Goal: Information Seeking & Learning: Learn about a topic

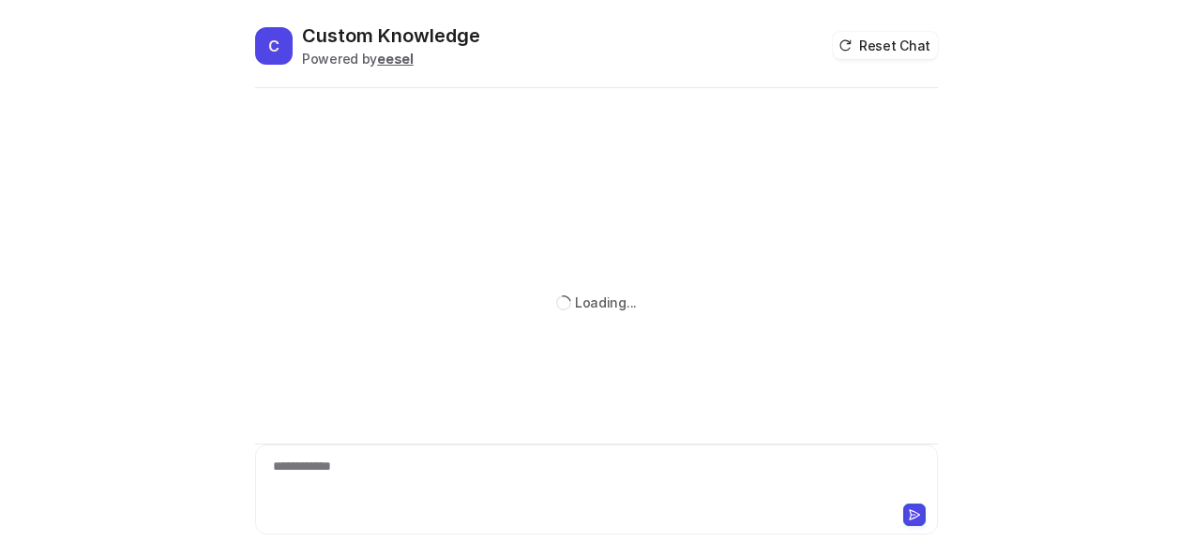
drag, startPoint x: 0, startPoint y: 0, endPoint x: 486, endPoint y: 481, distance: 684.0
click at [486, 481] on div "**********" at bounding box center [597, 478] width 675 height 43
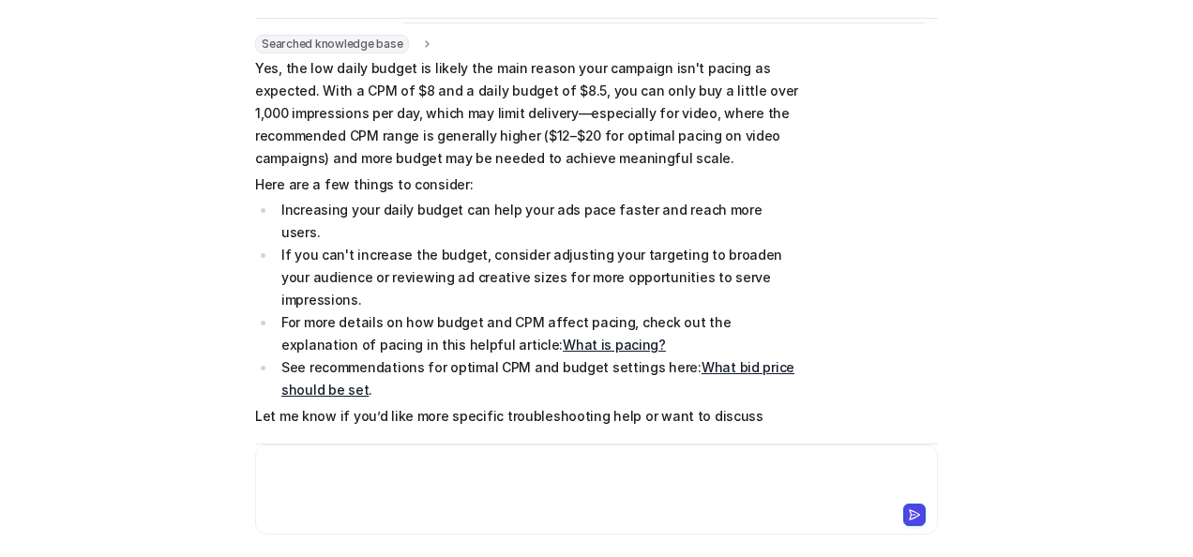
scroll to position [64, 0]
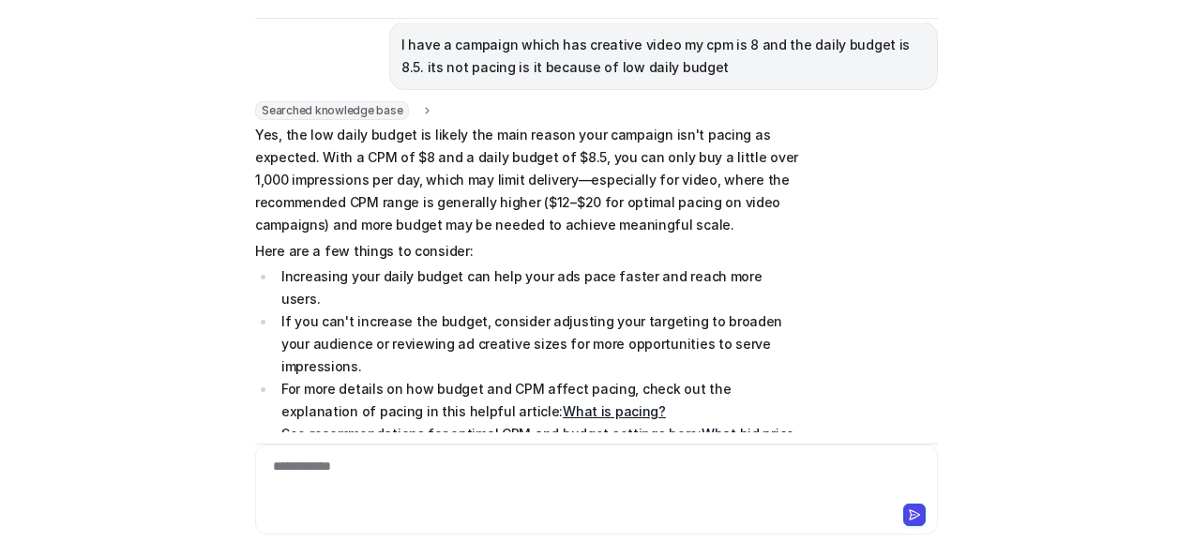
click at [723, 426] on link "What bid price should be set" at bounding box center [537, 445] width 513 height 38
click at [539, 458] on div at bounding box center [597, 478] width 675 height 43
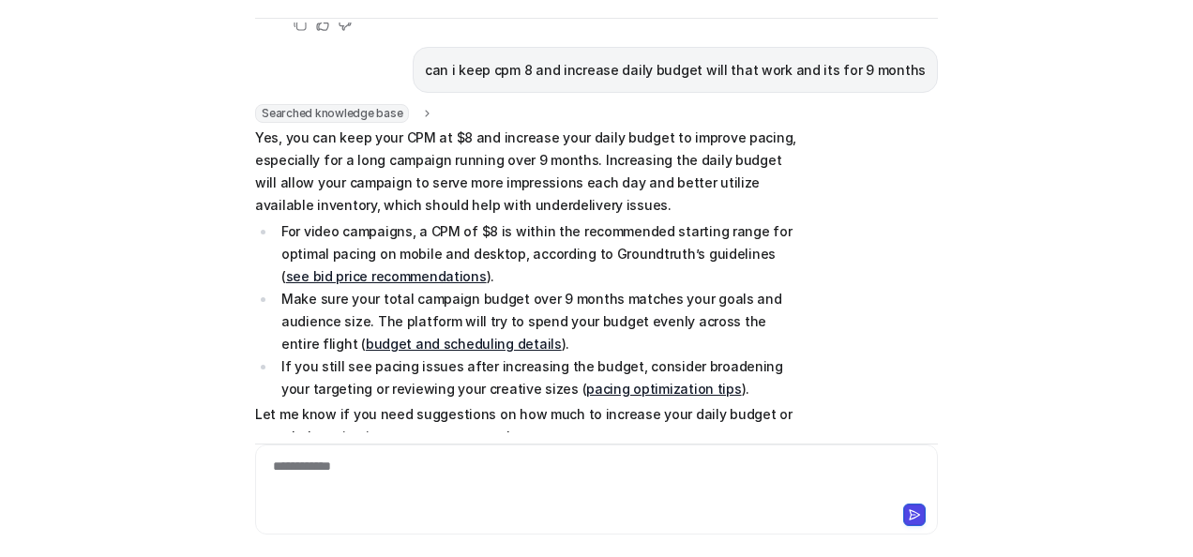
scroll to position [602, 0]
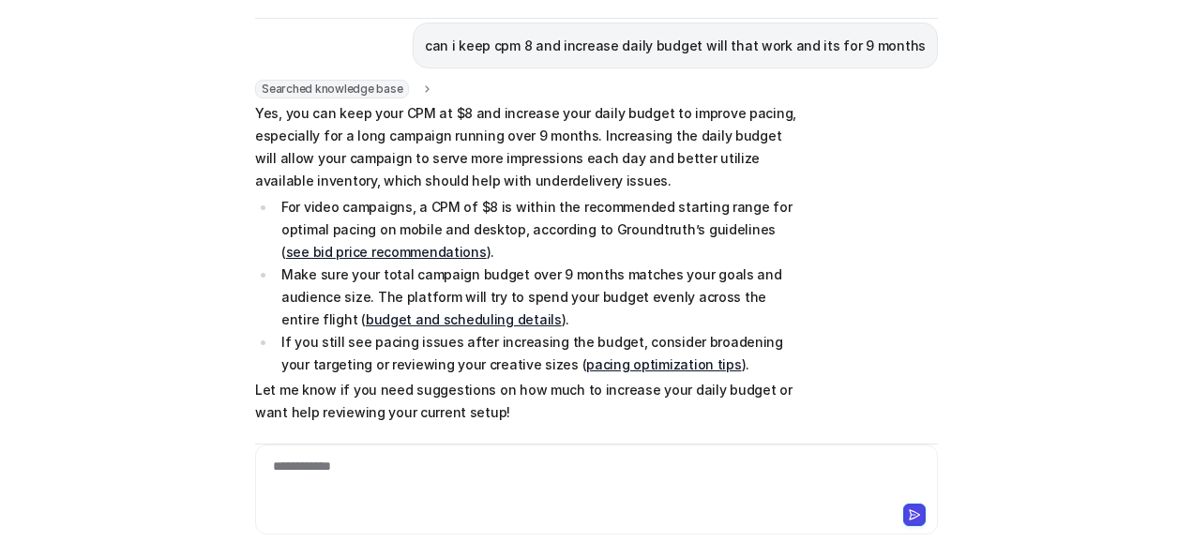
click at [487, 244] on link "see bid price recommendations" at bounding box center [386, 252] width 201 height 16
click at [394, 311] on link "budget and scheduling details" at bounding box center [464, 319] width 196 height 16
click at [385, 482] on div "**********" at bounding box center [597, 478] width 675 height 43
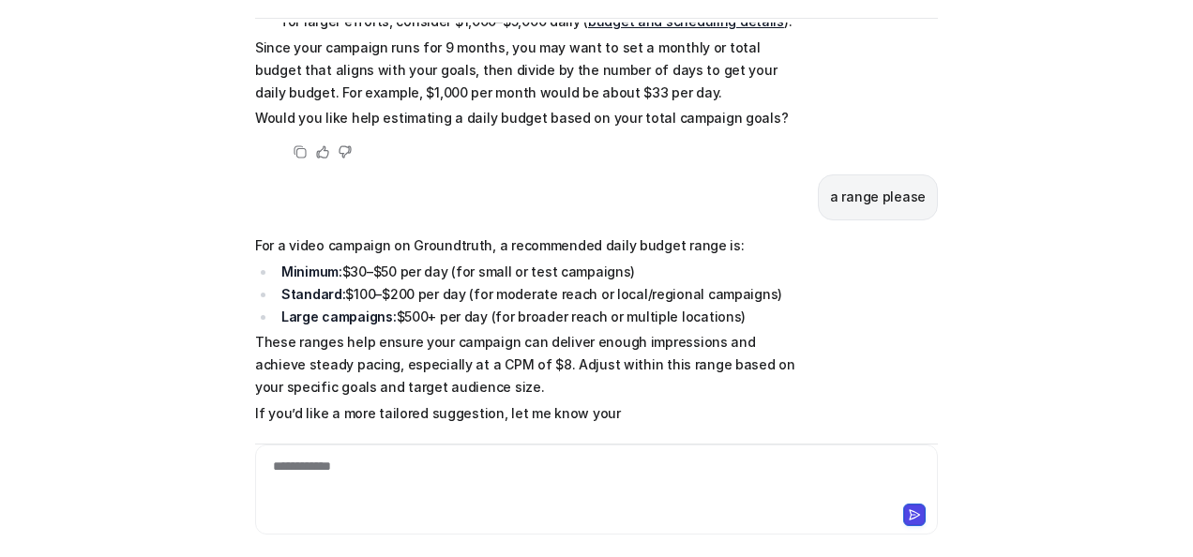
scroll to position [1324, 0]
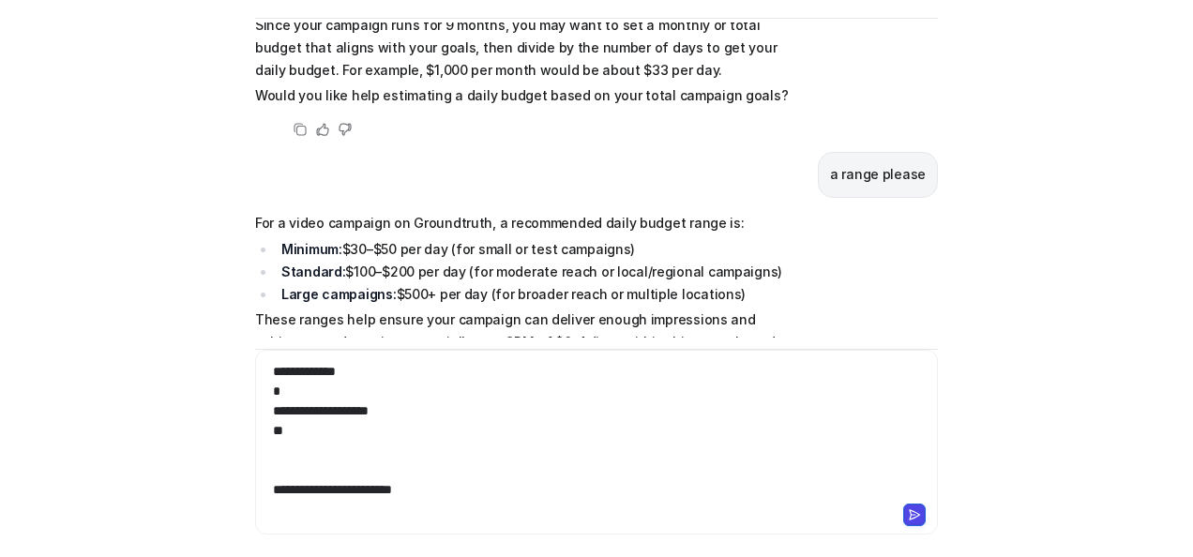
click at [266, 392] on div "**********" at bounding box center [597, 431] width 675 height 138
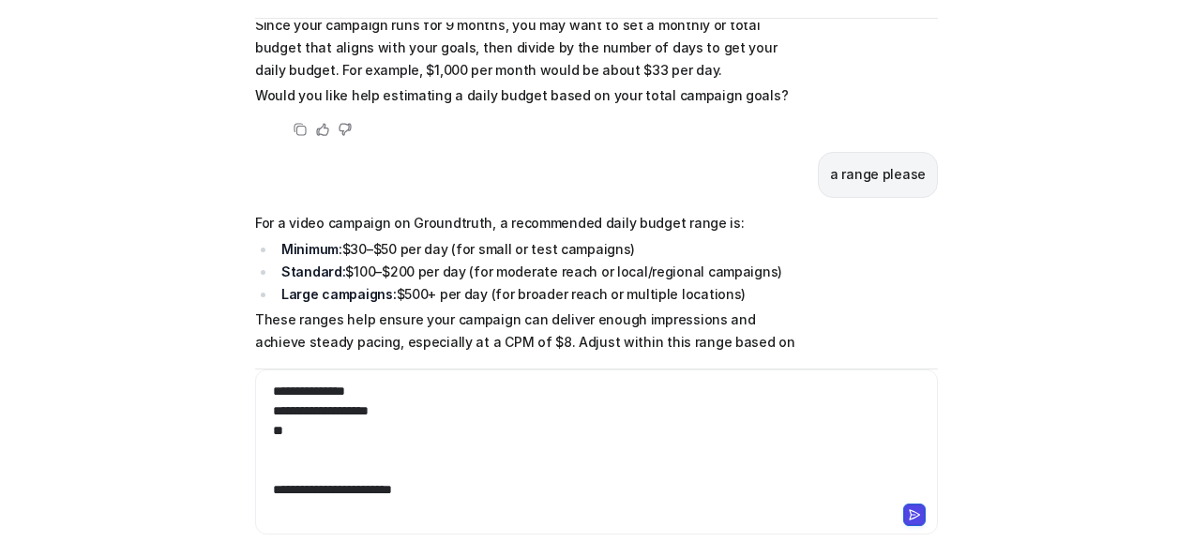
click at [266, 432] on div "**********" at bounding box center [597, 441] width 675 height 118
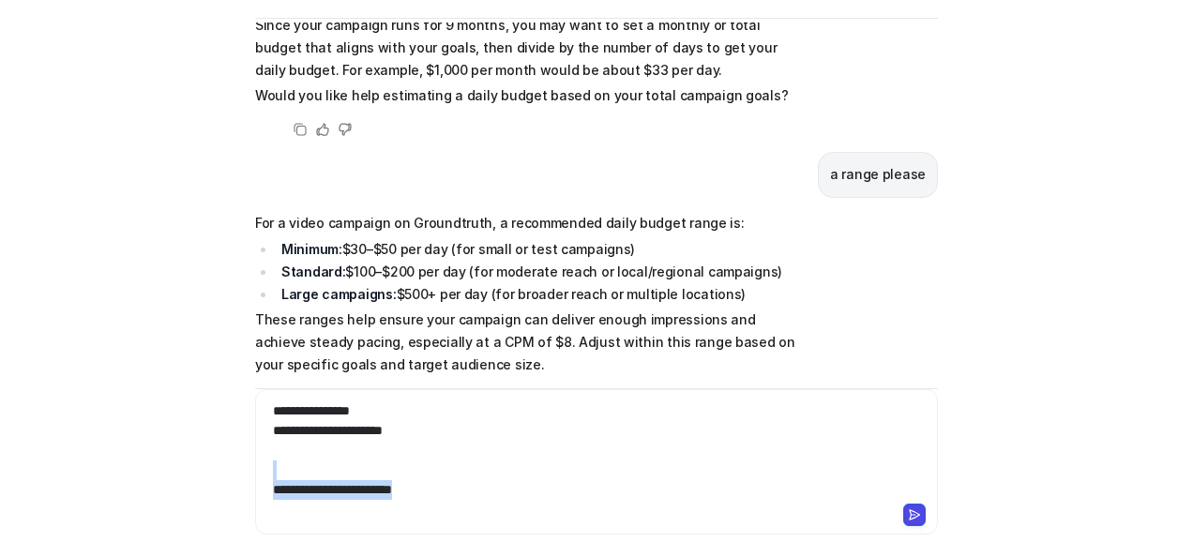
drag, startPoint x: 287, startPoint y: 463, endPoint x: 627, endPoint y: 529, distance: 345.9
click at [627, 529] on div "**********" at bounding box center [596, 461] width 683 height 145
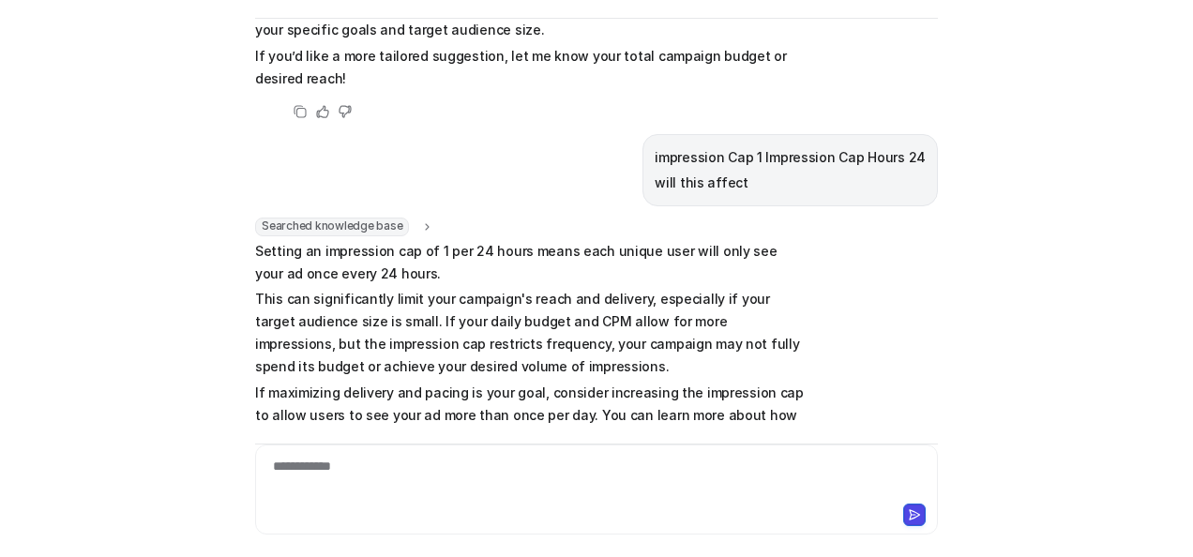
scroll to position [1753, 0]
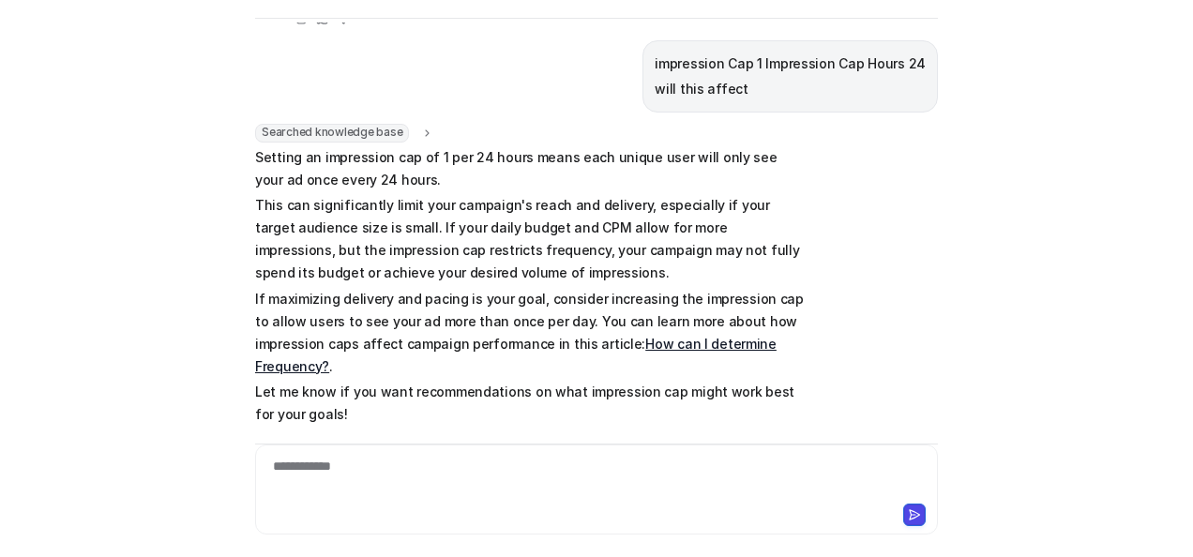
click at [655, 336] on link "How can I determine Frequency?" at bounding box center [516, 355] width 522 height 38
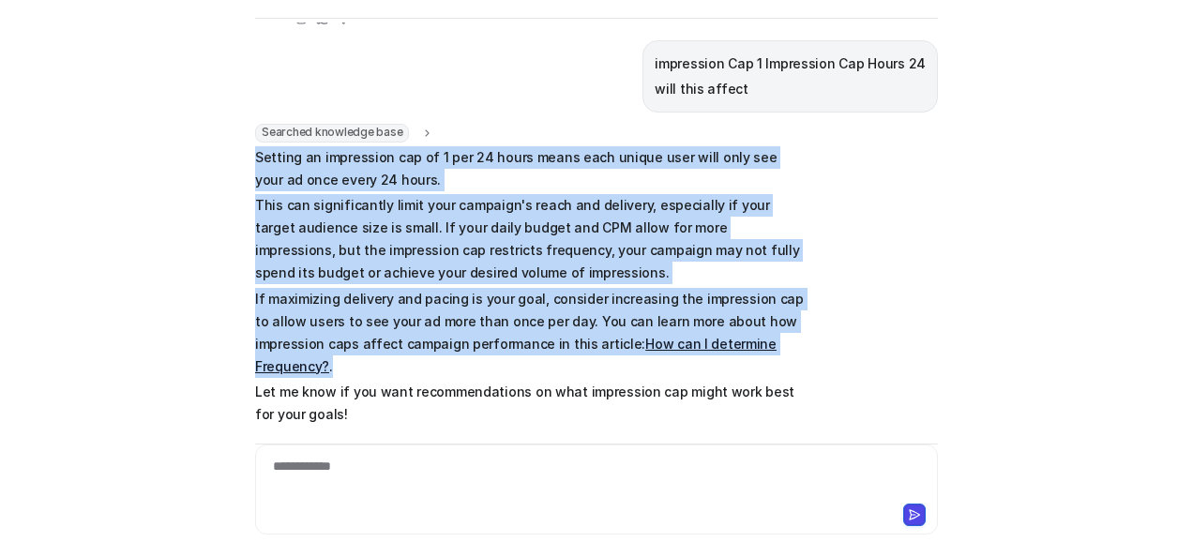
drag, startPoint x: 250, startPoint y: 106, endPoint x: 575, endPoint y: 319, distance: 388.2
click at [575, 319] on span "Setting an impression cap of 1 per 24 hours means each unique user will only se…" at bounding box center [529, 286] width 549 height 281
copy span "Setting an impression cap of 1 per 24 hours means each unique user will only se…"
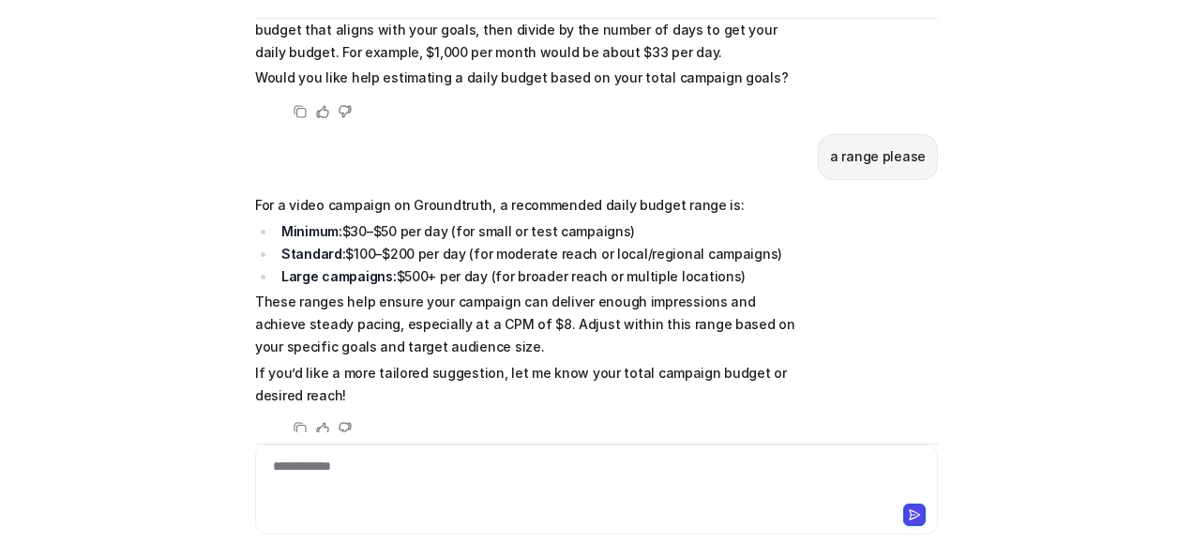
scroll to position [1283, 0]
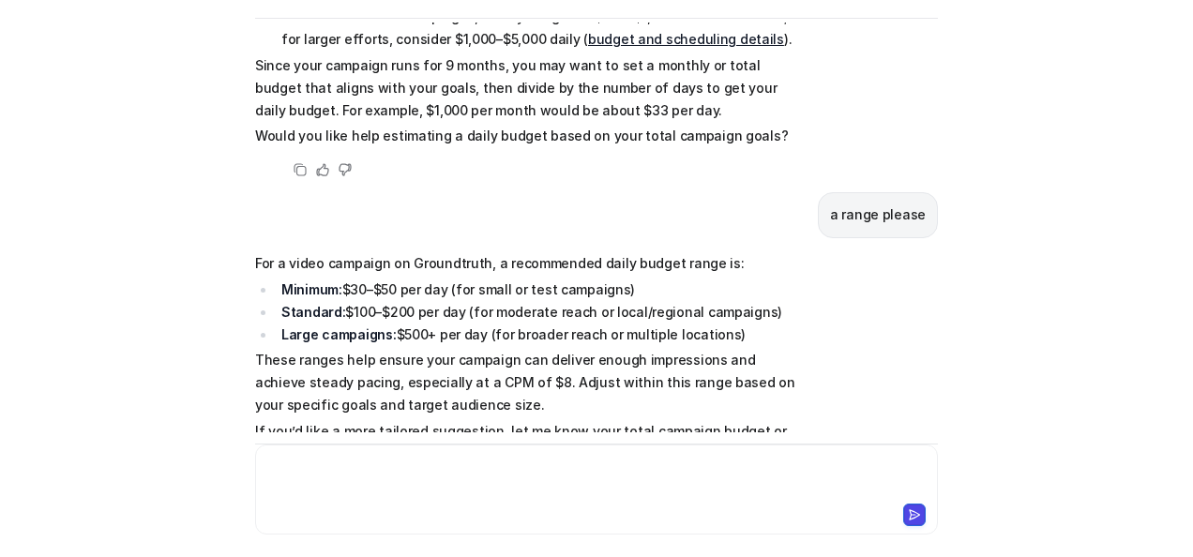
click at [478, 475] on div at bounding box center [597, 478] width 675 height 43
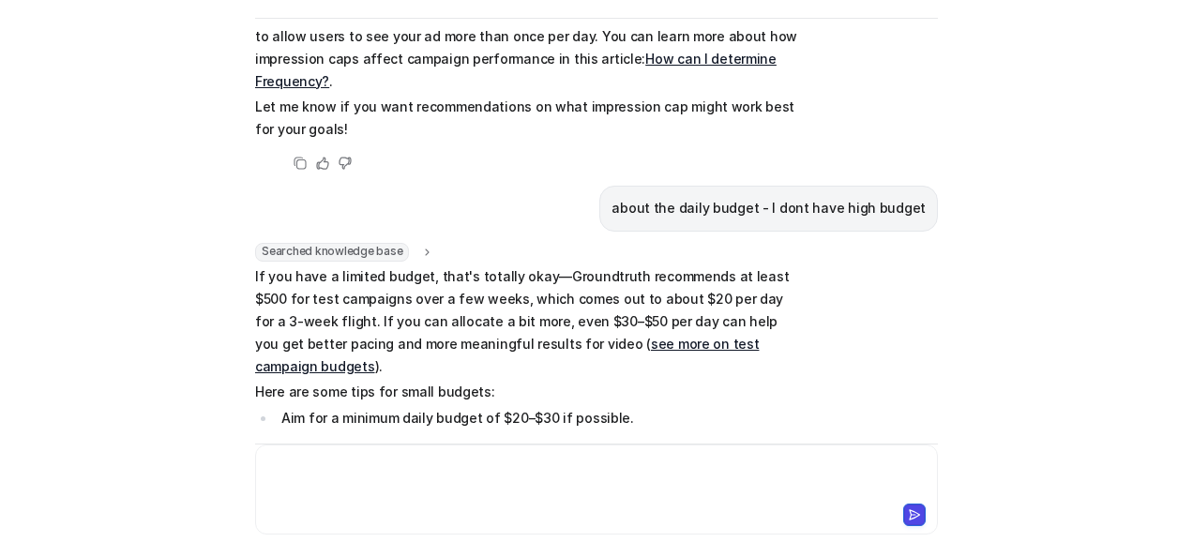
scroll to position [2134, 0]
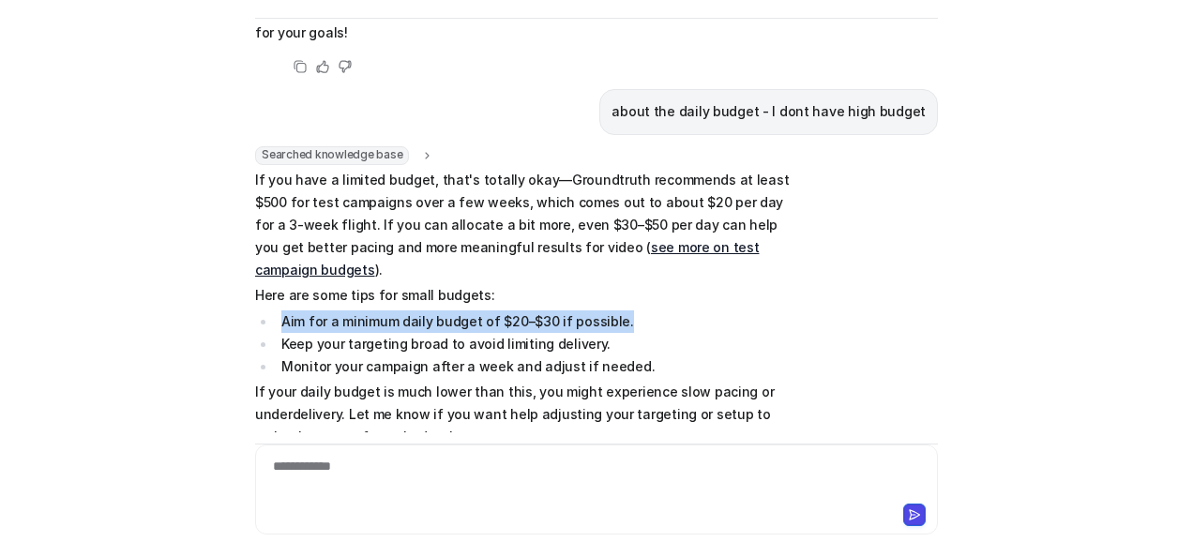
drag, startPoint x: 277, startPoint y: 248, endPoint x: 659, endPoint y: 236, distance: 382.0
click at [659, 236] on span "If you have a limited budget, that's totally okay—Groundtruth recommends at lea…" at bounding box center [529, 309] width 549 height 281
copy li "Aim for a minimum daily budget of $20–$30 if possible."
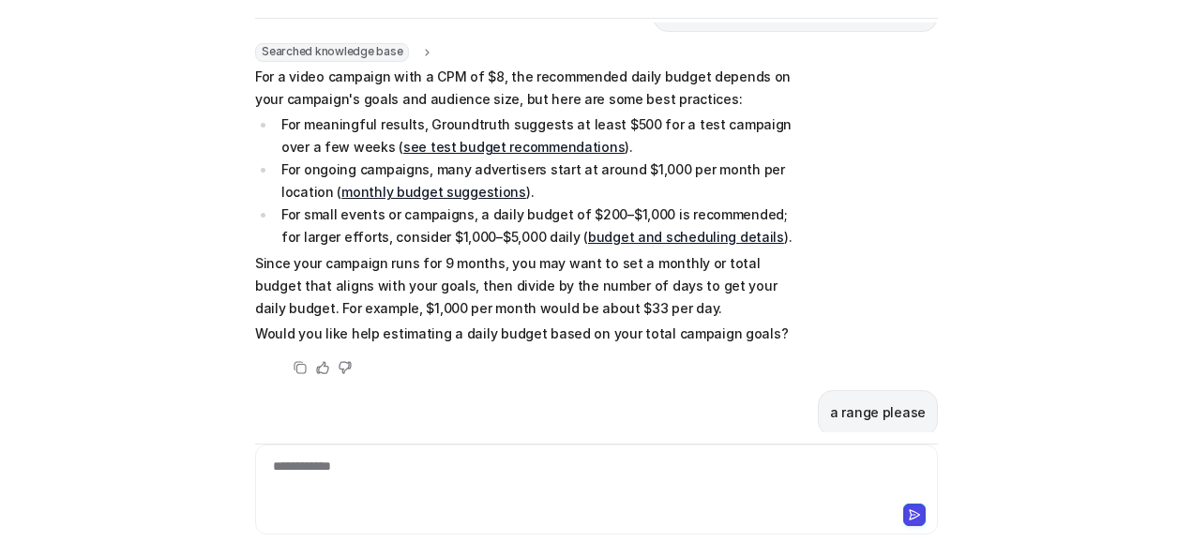
scroll to position [1009, 0]
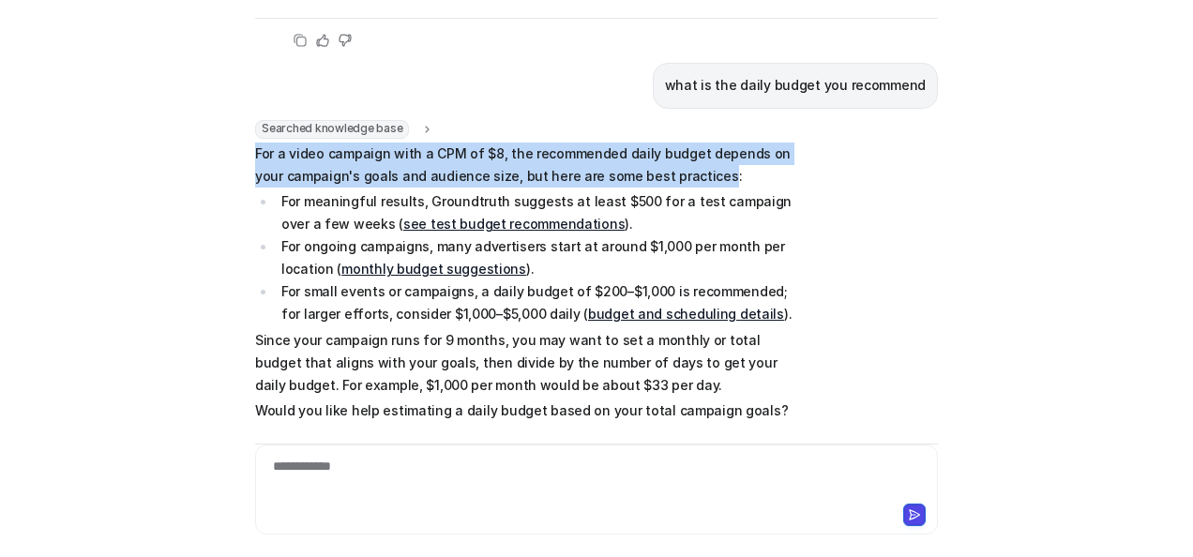
drag, startPoint x: 249, startPoint y: 101, endPoint x: 670, endPoint y: 135, distance: 422.6
click at [670, 143] on p "For a video campaign with a CPM of $8, the recommended daily budget depends on …" at bounding box center [529, 165] width 549 height 45
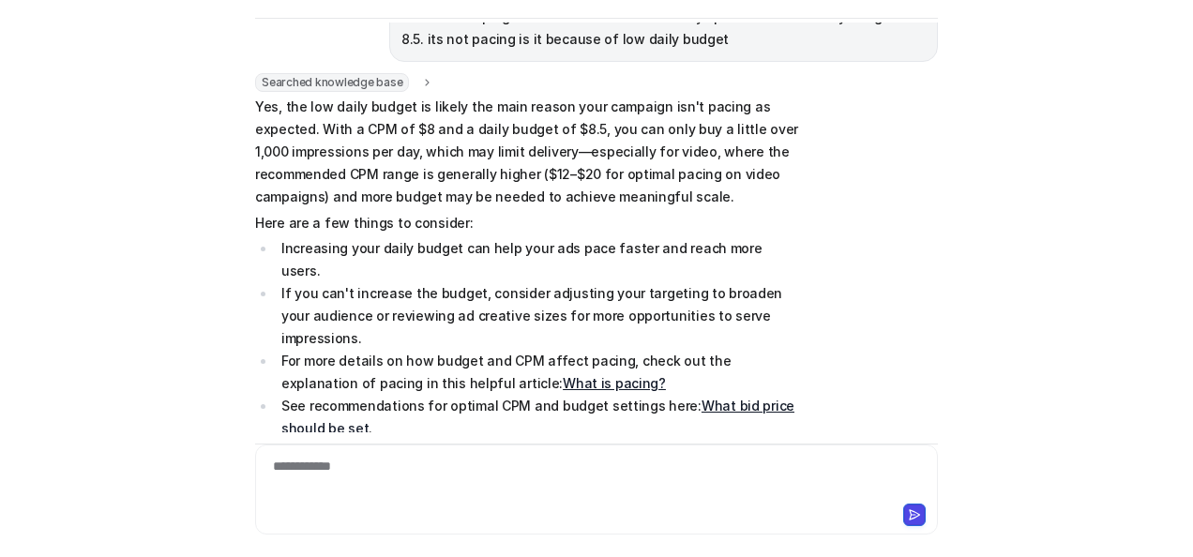
scroll to position [70, 0]
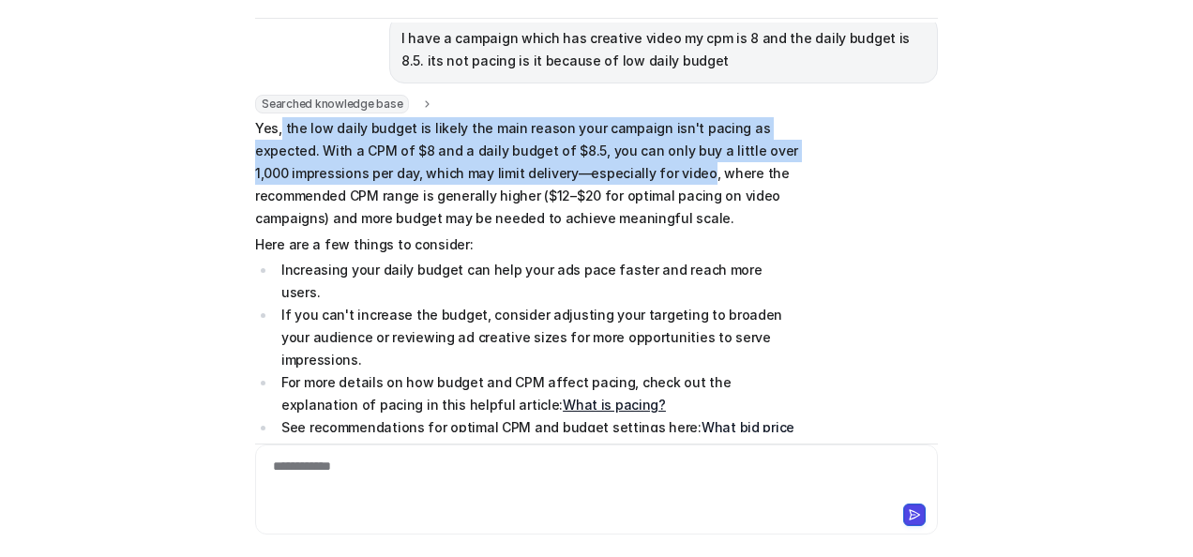
drag, startPoint x: 272, startPoint y: 130, endPoint x: 649, endPoint y: 174, distance: 379.7
click at [649, 174] on p "Yes, the low daily budget is likely the main reason your campaign isn't pacing …" at bounding box center [529, 173] width 549 height 113
copy p "the low daily budget is likely the main reason your campaign isn't pacing as ex…"
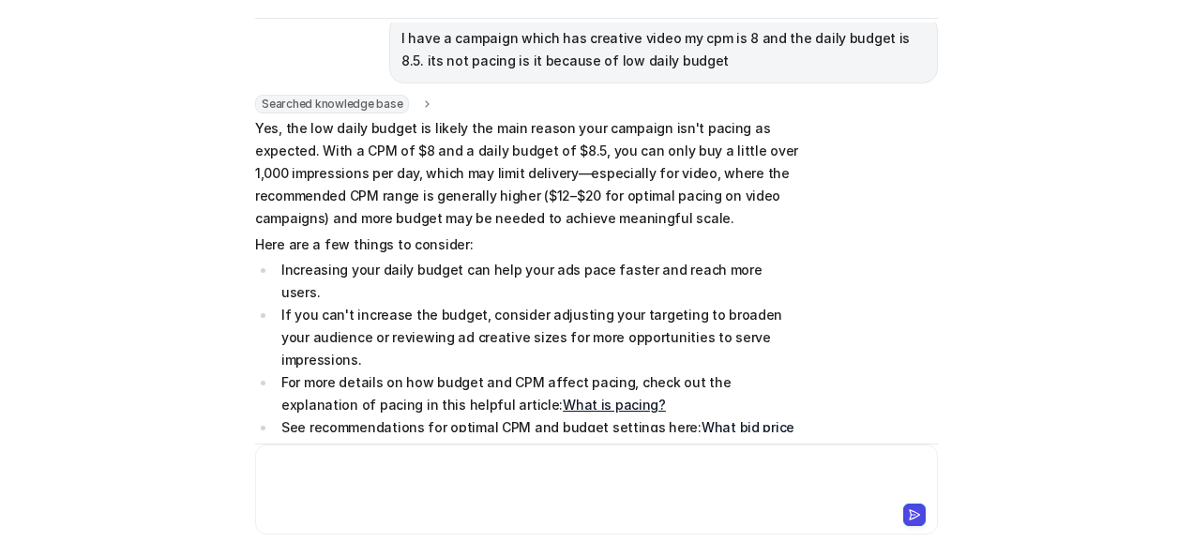
click at [442, 494] on div at bounding box center [597, 478] width 675 height 43
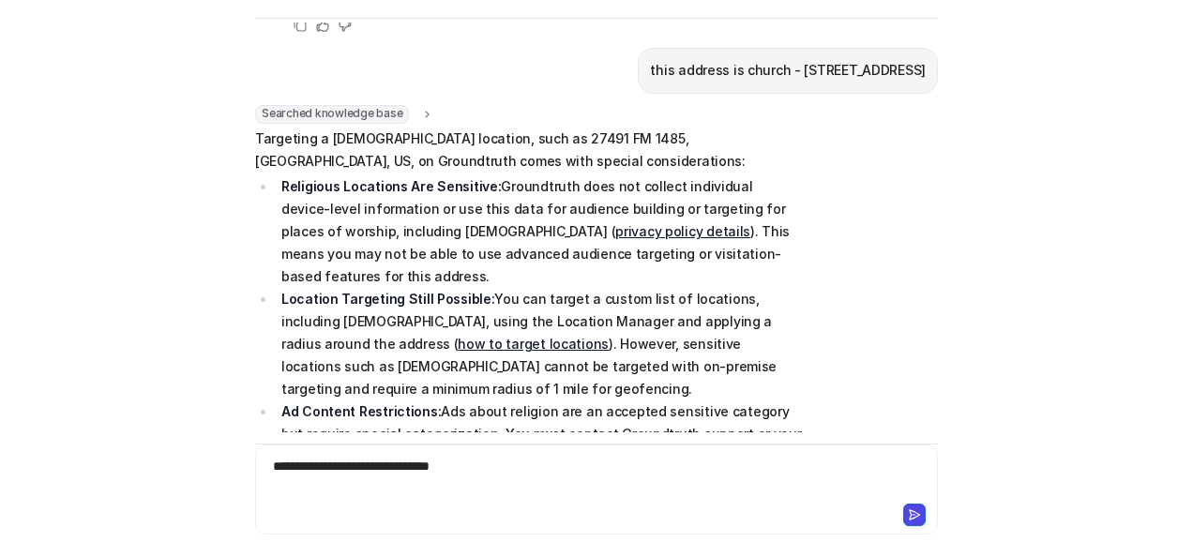
scroll to position [2602, 0]
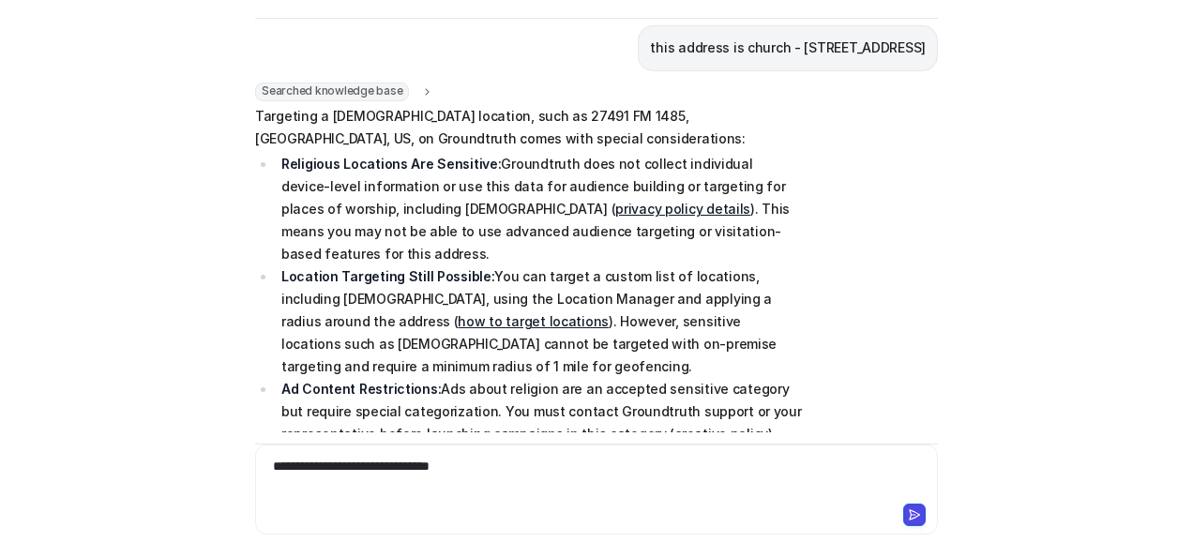
click at [275, 471] on div "**********" at bounding box center [597, 478] width 675 height 43
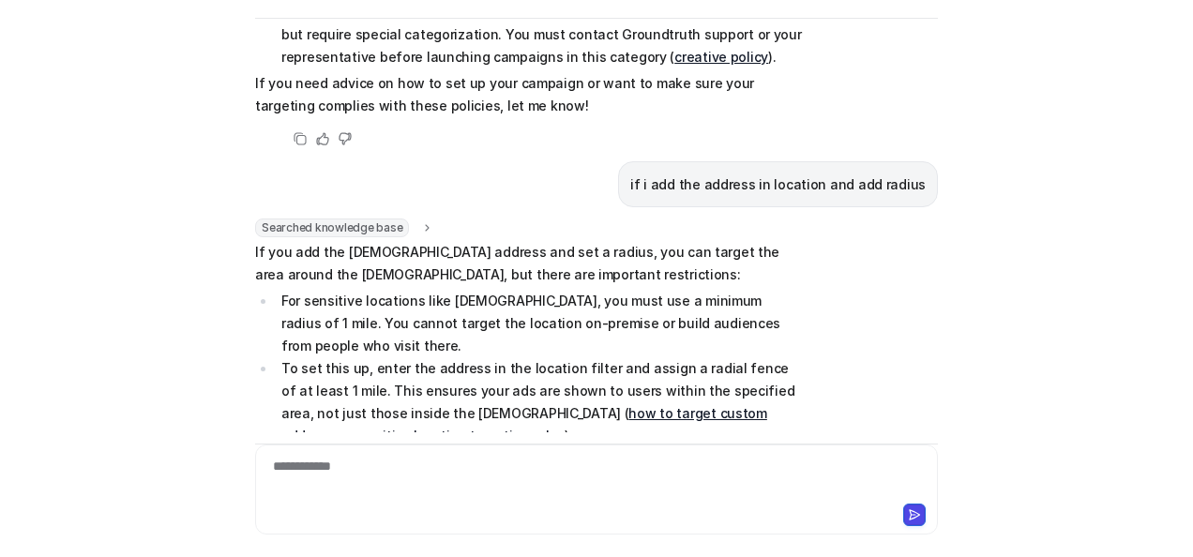
scroll to position [3002, 0]
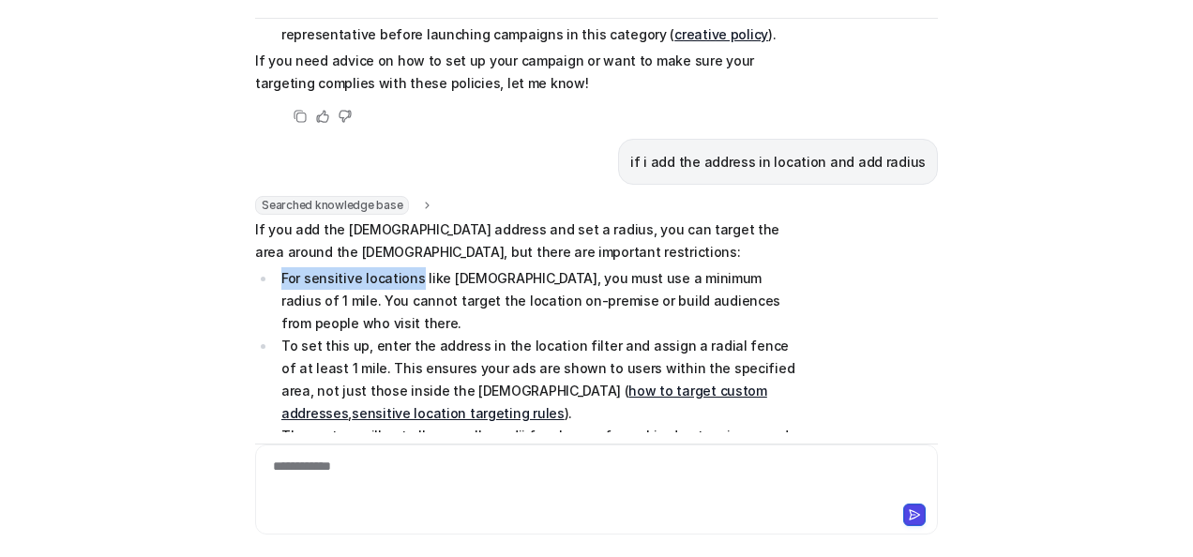
drag, startPoint x: 409, startPoint y: 159, endPoint x: 276, endPoint y: 158, distance: 133.2
click at [276, 267] on li "For sensitive locations like [DEMOGRAPHIC_DATA], you must use a minimum radius …" at bounding box center [540, 301] width 528 height 68
drag, startPoint x: 489, startPoint y: 156, endPoint x: 274, endPoint y: 158, distance: 214.8
click at [276, 267] on li "For sensitive locations like [DEMOGRAPHIC_DATA], you must use a minimum radius …" at bounding box center [540, 301] width 528 height 68
copy li "For sensitive locations like [DEMOGRAPHIC_DATA]"
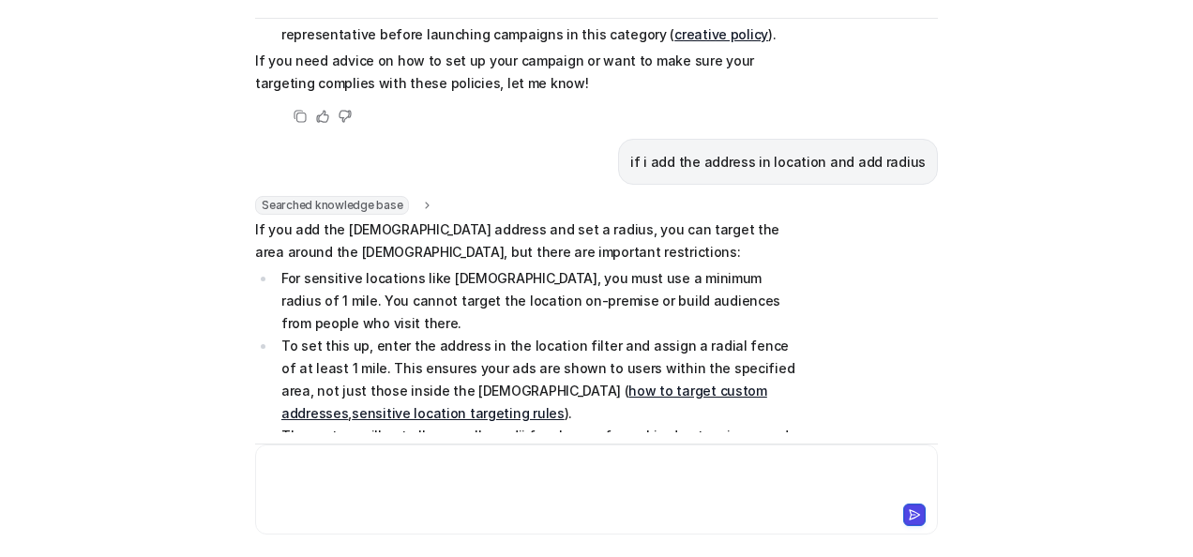
click at [486, 470] on div at bounding box center [597, 478] width 675 height 43
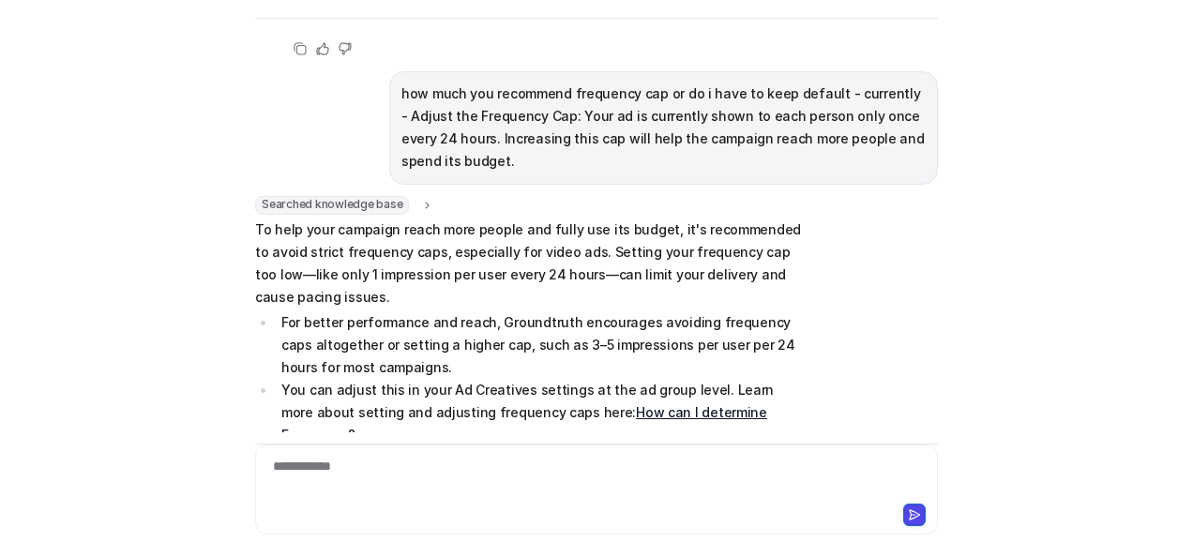
scroll to position [3516, 0]
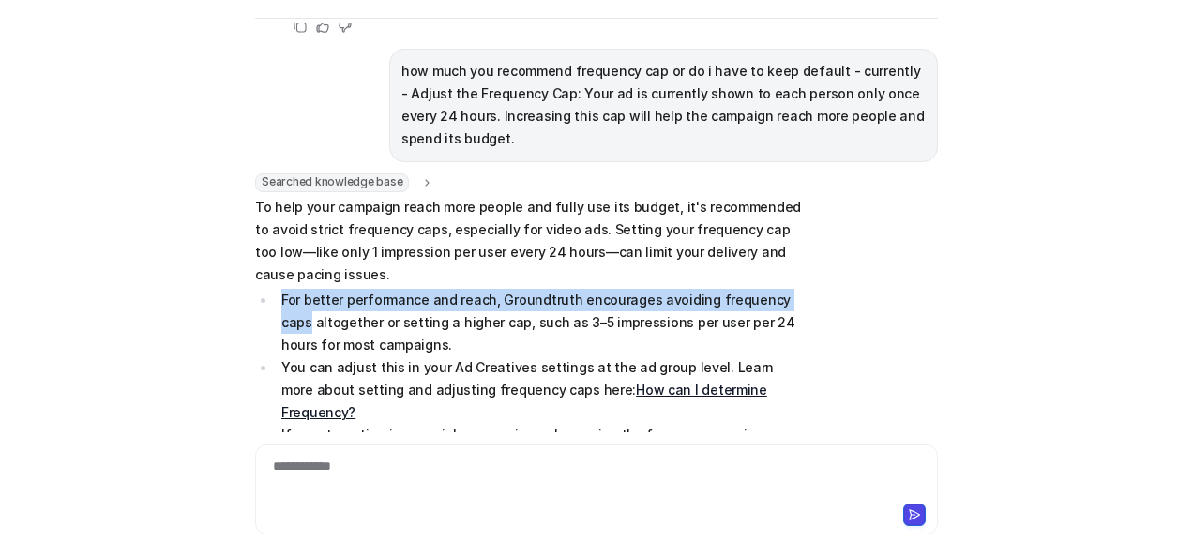
drag, startPoint x: 276, startPoint y: 159, endPoint x: 787, endPoint y: 161, distance: 511.3
click at [787, 289] on li "For better performance and reach, Groundtruth encourages avoiding frequency cap…" at bounding box center [540, 323] width 528 height 68
copy li "For better performance and reach, Groundtruth encourages avoiding frequency caps"
